Goal: Task Accomplishment & Management: Use online tool/utility

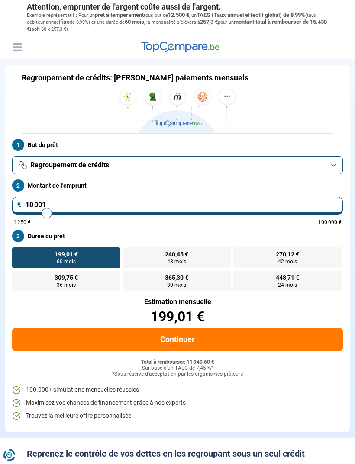
type input "10 500"
type input "10500"
type input "10 750"
type input "10750"
type input "11 250"
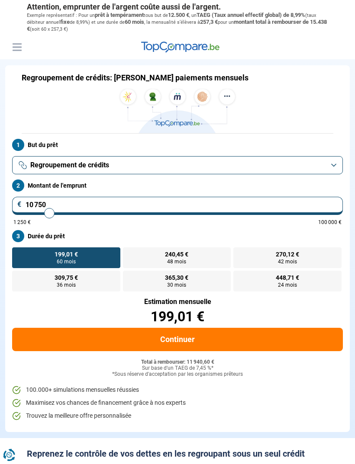
type input "11250"
type input "11 500"
type input "11500"
type input "12 000"
type input "12000"
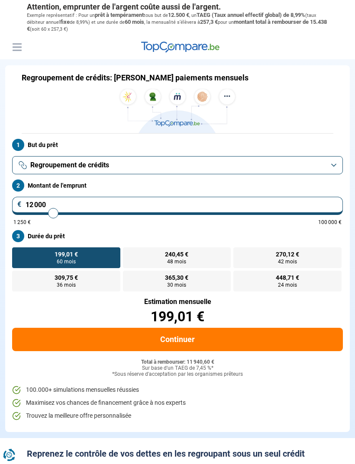
type input "12 250"
type input "12250"
type input "12 500"
type input "12500"
type input "12 750"
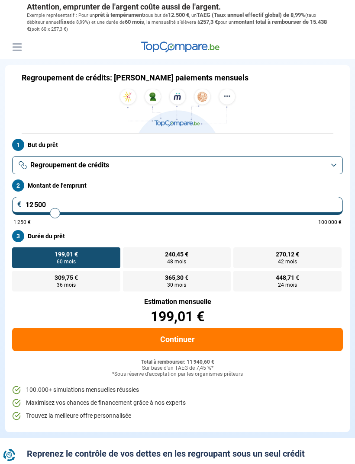
type input "12750"
type input "13 000"
type input "13000"
type input "13 500"
type input "13500"
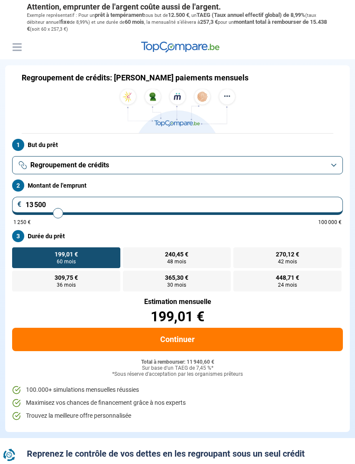
type input "13 750"
type input "13750"
type input "14 000"
type input "14000"
type input "14 250"
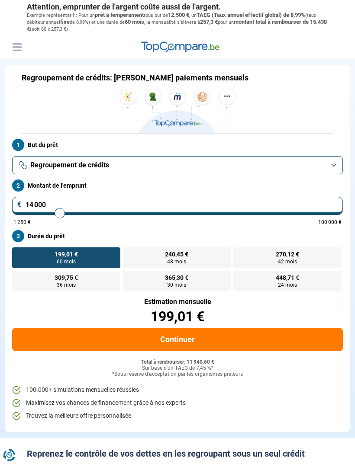
type input "14250"
type input "14 750"
type input "14750"
type input "15 000"
type input "15000"
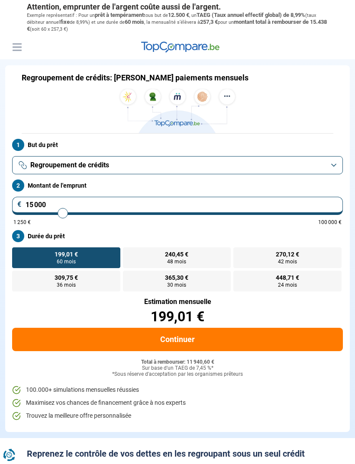
type input "15 250"
type input "15250"
type input "15 500"
type input "15500"
type input "15 750"
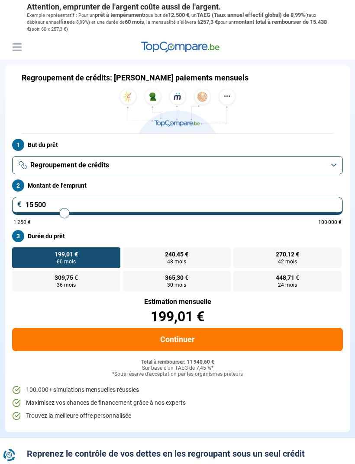
type input "15750"
type input "16 000"
type input "16000"
type input "16 250"
type input "16250"
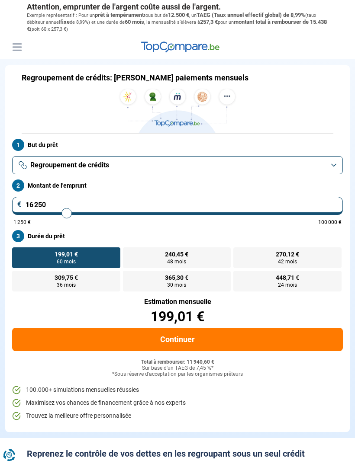
type input "16 500"
type input "16500"
type input "16 750"
type input "16750"
type input "17 000"
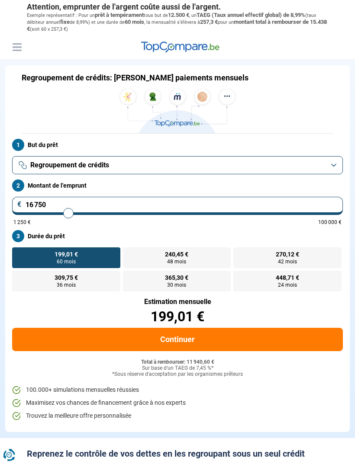
type input "17000"
type input "17 250"
type input "17250"
type input "17 500"
type input "17500"
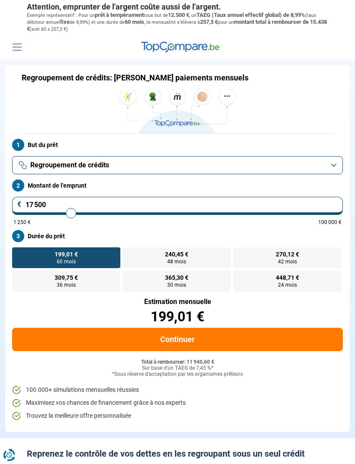
type input "17 750"
type input "17750"
type input "18 000"
type input "18000"
type input "18 250"
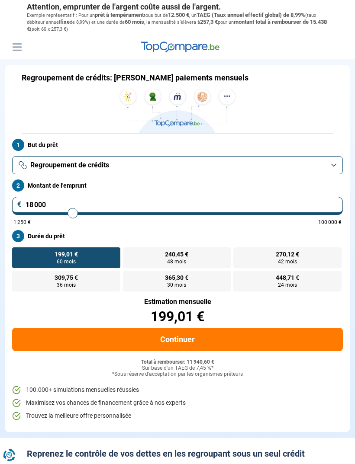
type input "18250"
type input "18 500"
type input "18500"
type input "18 750"
type input "18750"
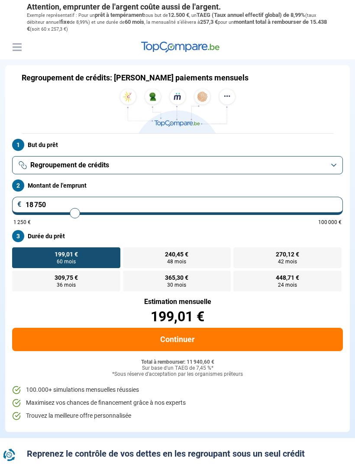
type input "19 000"
type input "19000"
type input "18 750"
type input "18750"
type input "18 500"
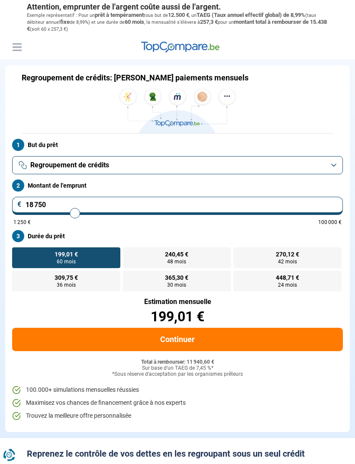
type input "18500"
type input "18 250"
type input "18250"
type input "18 000"
type input "18000"
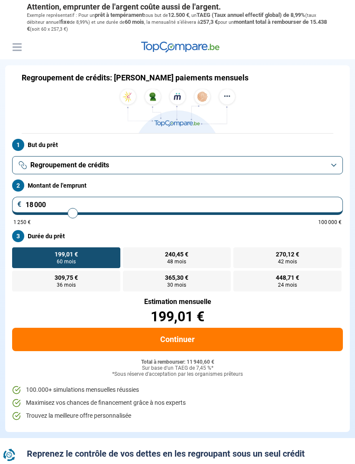
type input "17 750"
type input "17750"
type input "17 500"
type input "17500"
type input "17 250"
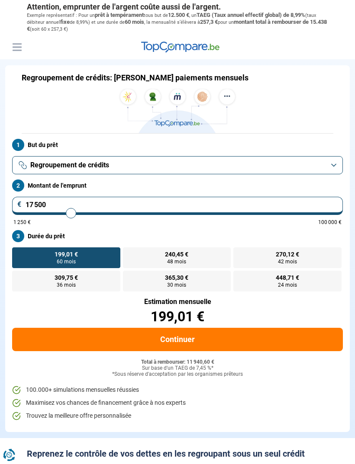
type input "17250"
type input "17 000"
type input "17000"
type input "17 250"
type input "17250"
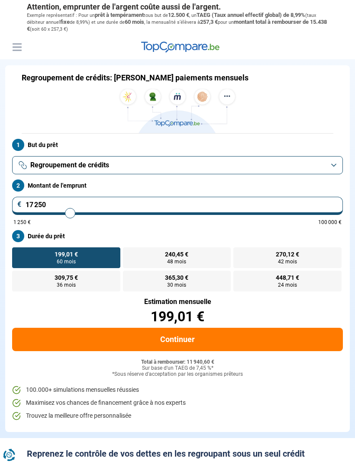
type input "17 500"
type input "17500"
type input "17 750"
type input "17750"
type input "18 000"
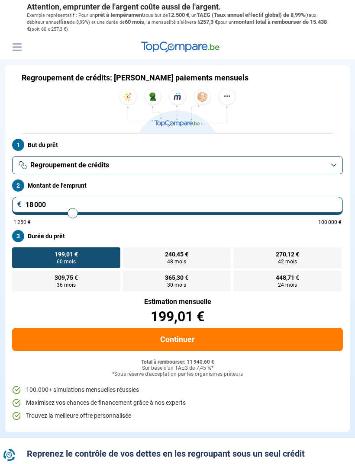
type input "18000"
radio input "false"
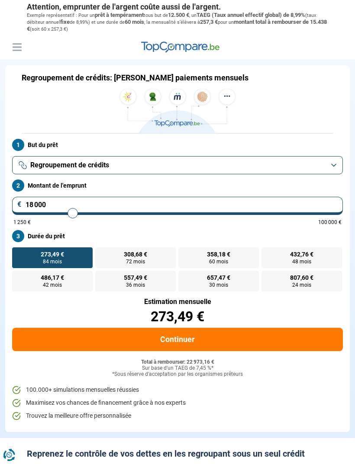
type input "180 001"
type input "100000"
type input "100 000"
type input "100000"
radio input "false"
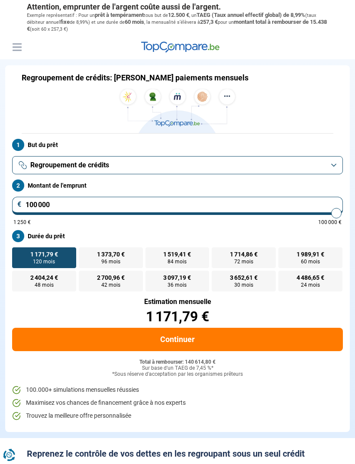
type input "10 000"
type input "10000"
type input "1 000"
type input "1250"
type input "100"
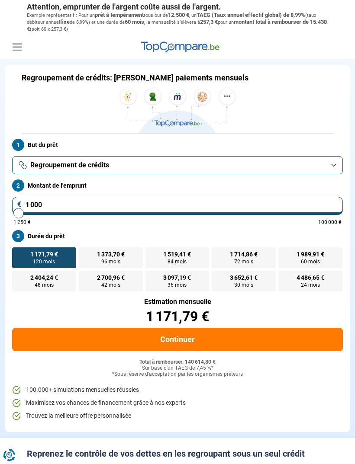
type input "1250"
type input "10"
type input "1250"
type input "1"
type input "1250"
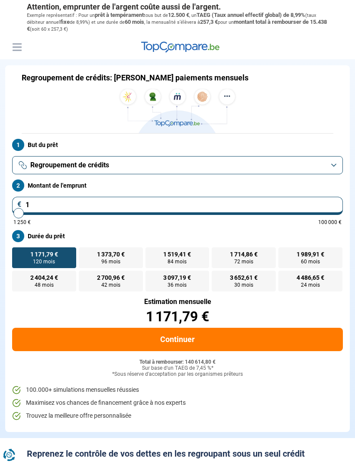
type input "18"
type input "1250"
type input "180"
type input "1250"
type input "1 800"
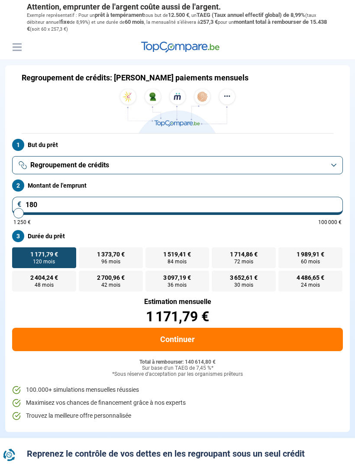
type input "1750"
type input "18 000"
type input "18000"
radio input "true"
